Goal: Use online tool/utility: Utilize a website feature to perform a specific function

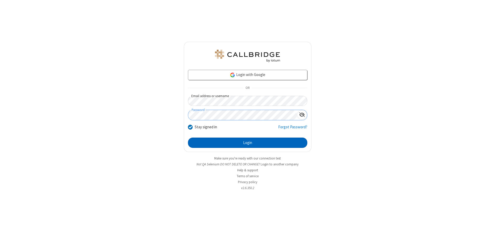
click at [248, 143] on button "Login" at bounding box center [247, 143] width 119 height 10
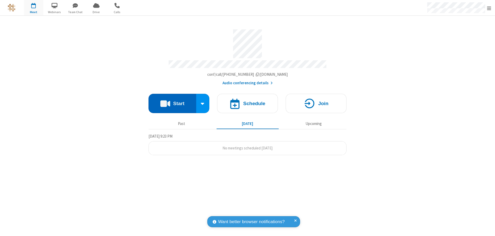
click at [172, 101] on button "Start" at bounding box center [173, 103] width 48 height 19
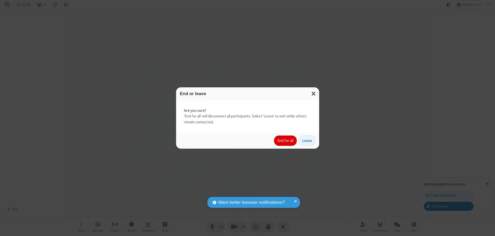
click at [286, 141] on button "End for all" at bounding box center [285, 141] width 23 height 10
